Goal: Navigation & Orientation: Find specific page/section

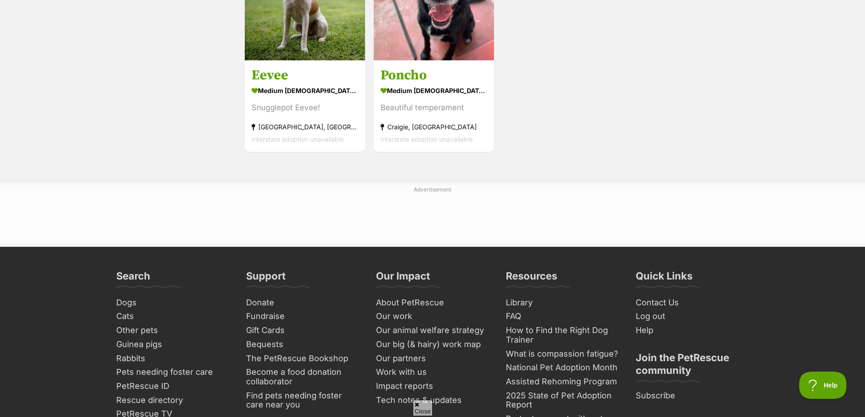
scroll to position [954, 0]
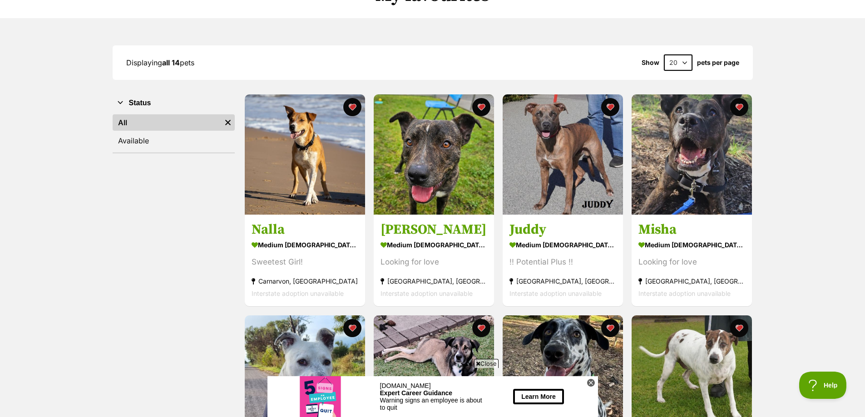
scroll to position [45, 0]
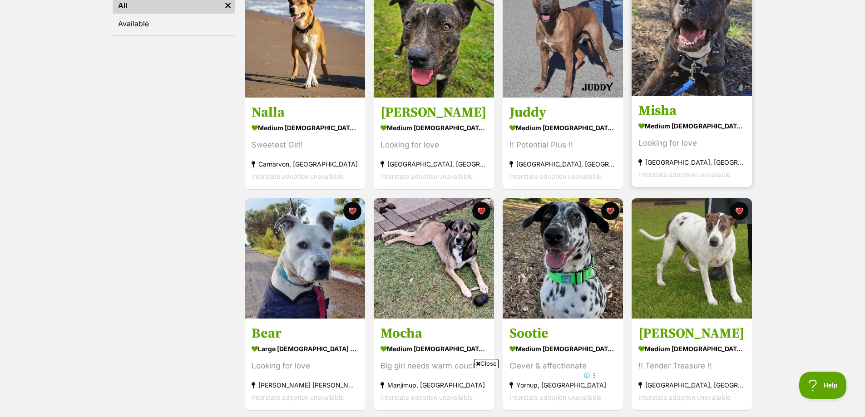
scroll to position [91, 0]
